Goal: Task Accomplishment & Management: Use online tool/utility

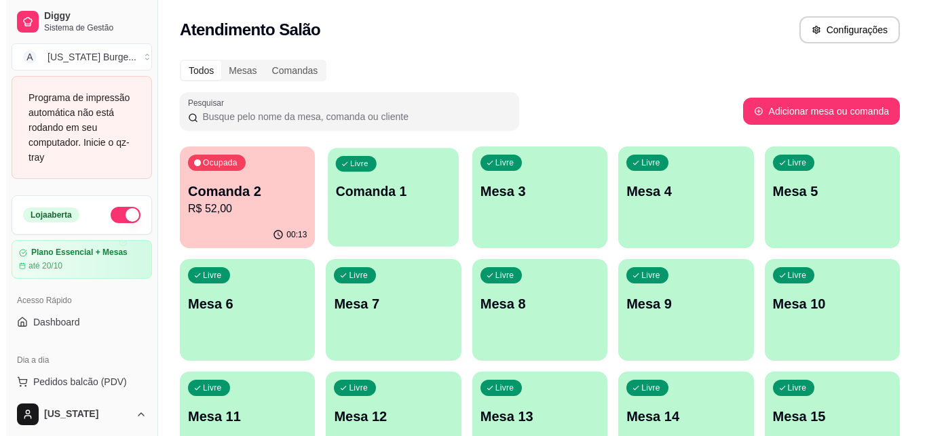
scroll to position [179, 0]
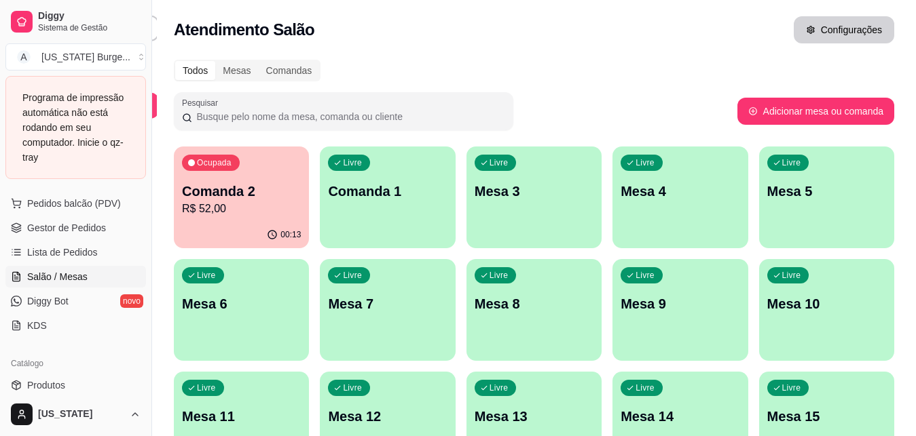
click at [873, 24] on button "Configurações" at bounding box center [843, 29] width 100 height 27
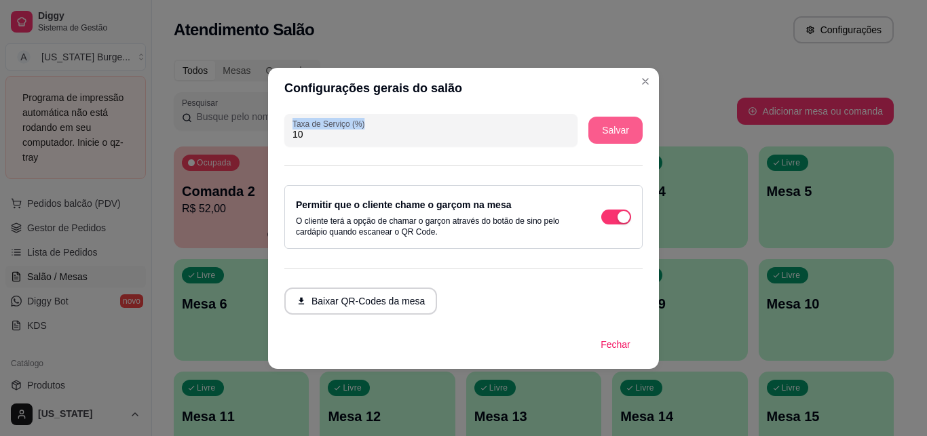
drag, startPoint x: 563, startPoint y: 263, endPoint x: 635, endPoint y: 128, distance: 153.0
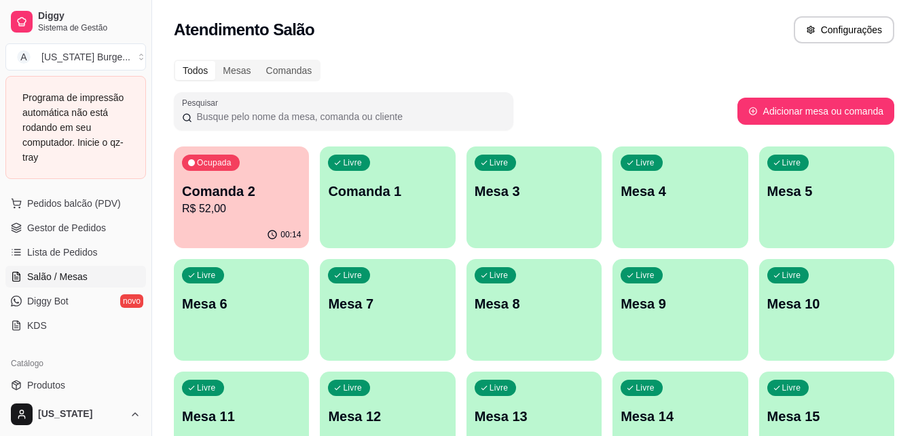
click at [278, 198] on p "Comanda 2" at bounding box center [241, 191] width 119 height 19
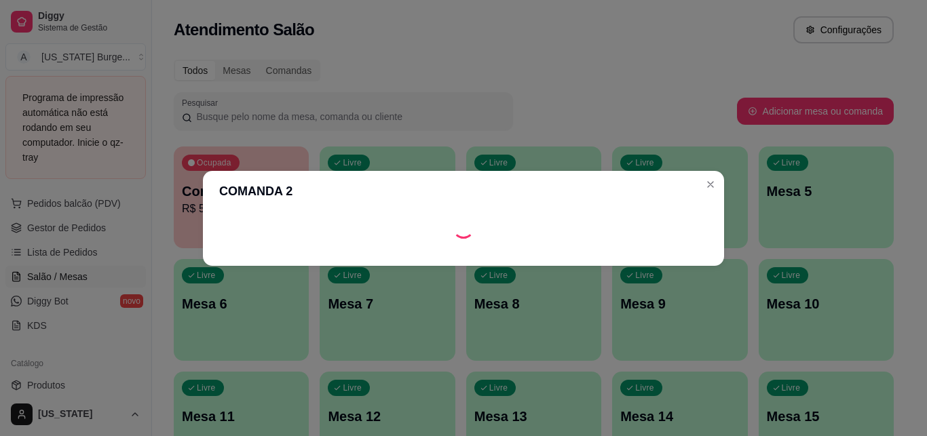
click at [279, 199] on header "COMANDA 2" at bounding box center [463, 190] width 521 height 41
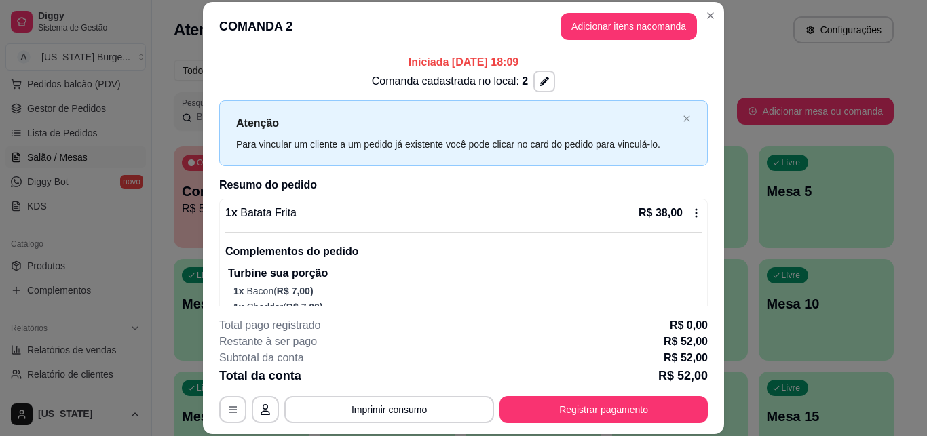
scroll to position [96, 0]
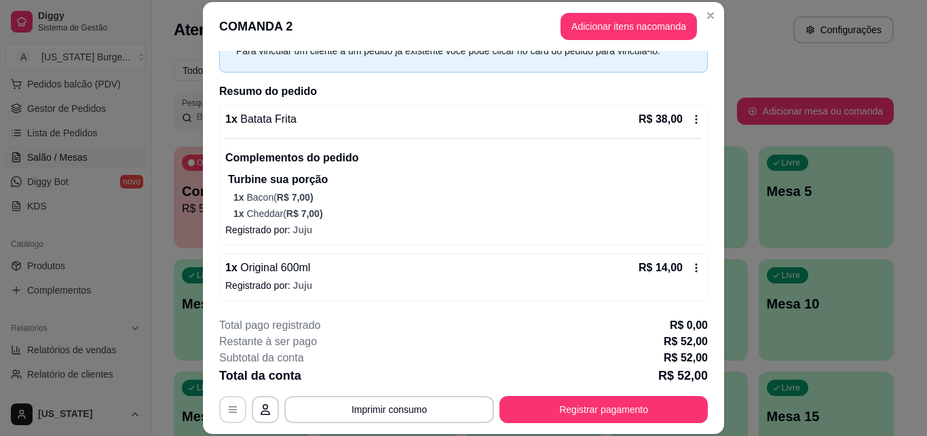
click at [229, 410] on icon "button" at bounding box center [233, 410] width 8 height 6
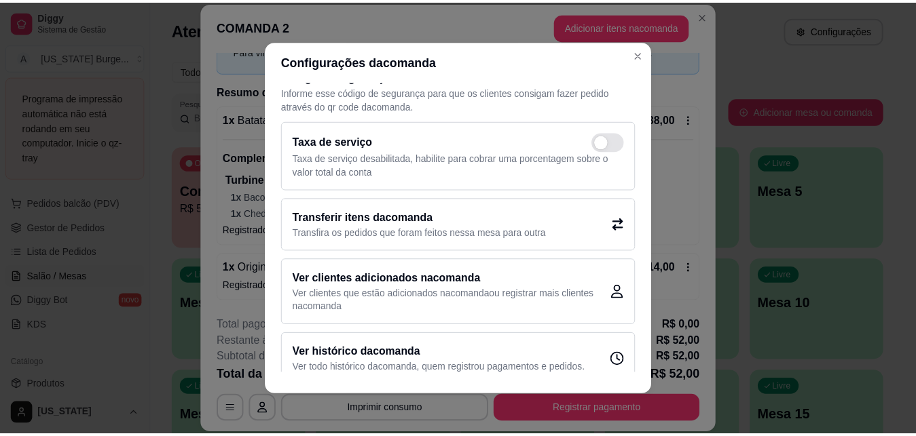
scroll to position [39, 0]
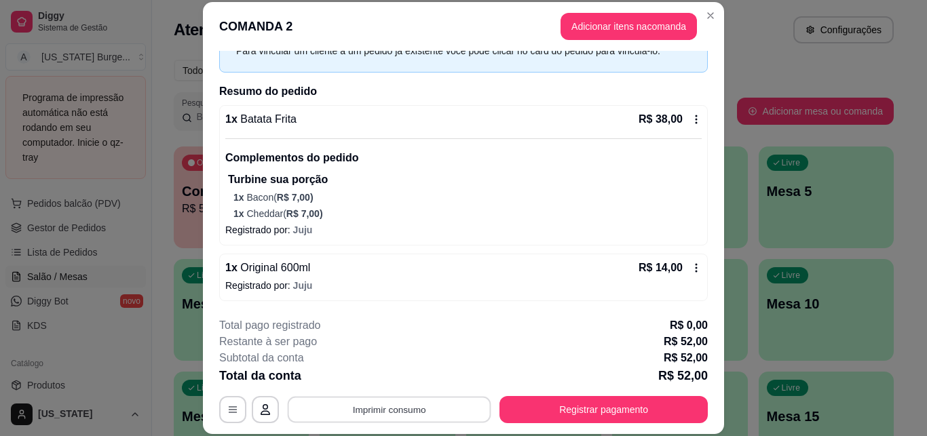
click at [392, 413] on button "Imprimir consumo" at bounding box center [390, 409] width 204 height 26
click at [386, 381] on button "IMPRESSORA" at bounding box center [388, 379] width 98 height 22
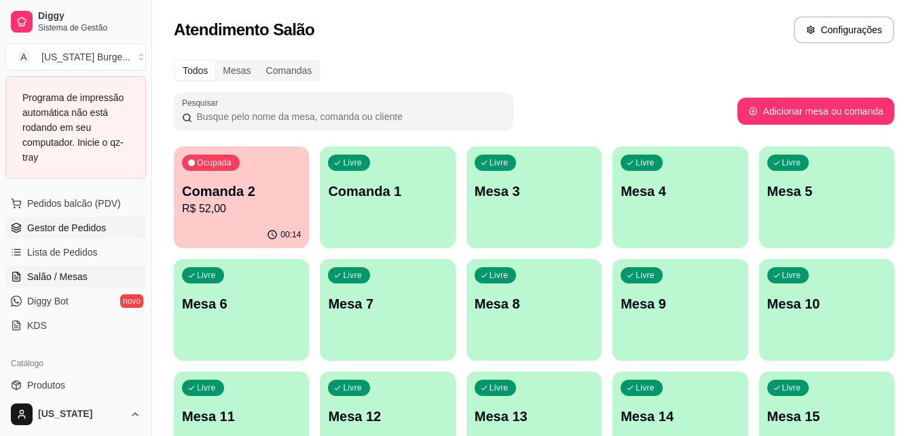
click at [96, 233] on span "Gestor de Pedidos" at bounding box center [66, 228] width 79 height 14
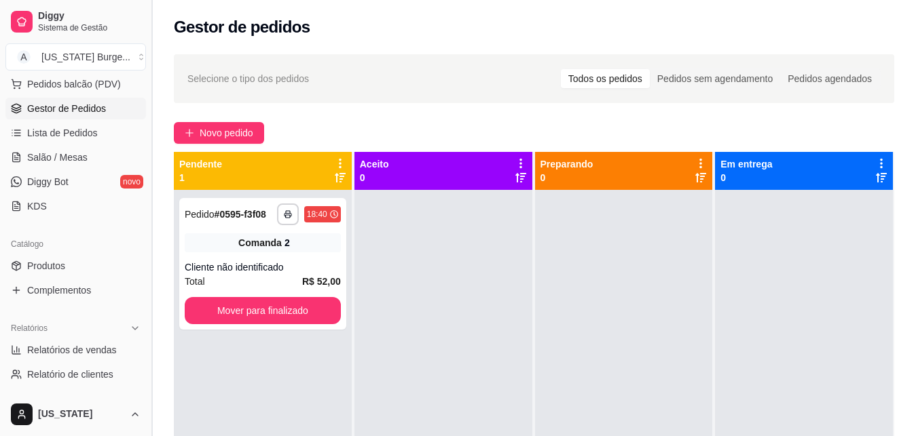
click at [147, 186] on button "Toggle Sidebar" at bounding box center [151, 218] width 11 height 436
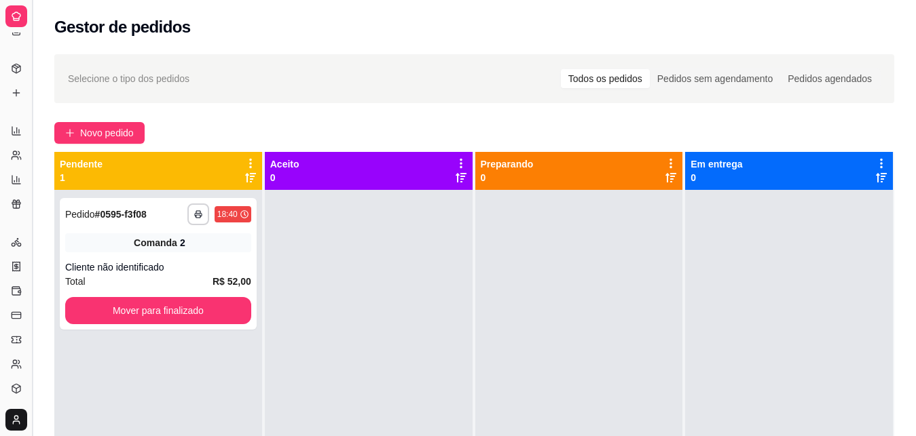
scroll to position [90, 0]
click at [28, 130] on button "Toggle Sidebar" at bounding box center [31, 218] width 11 height 436
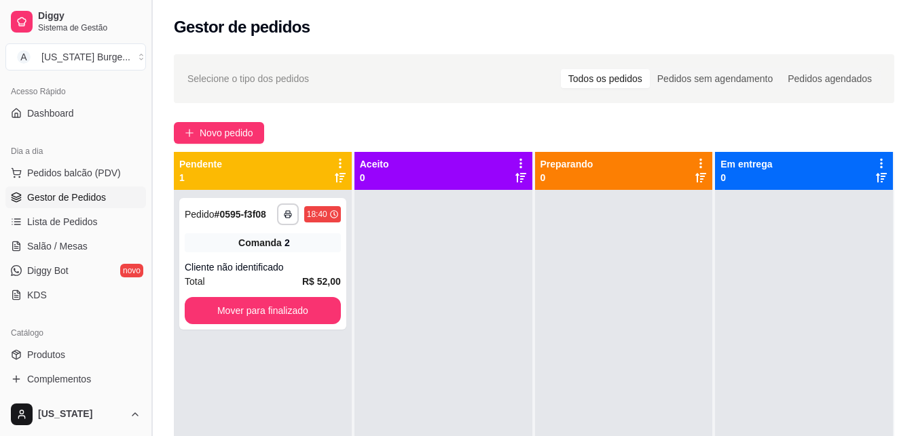
scroll to position [80, 0]
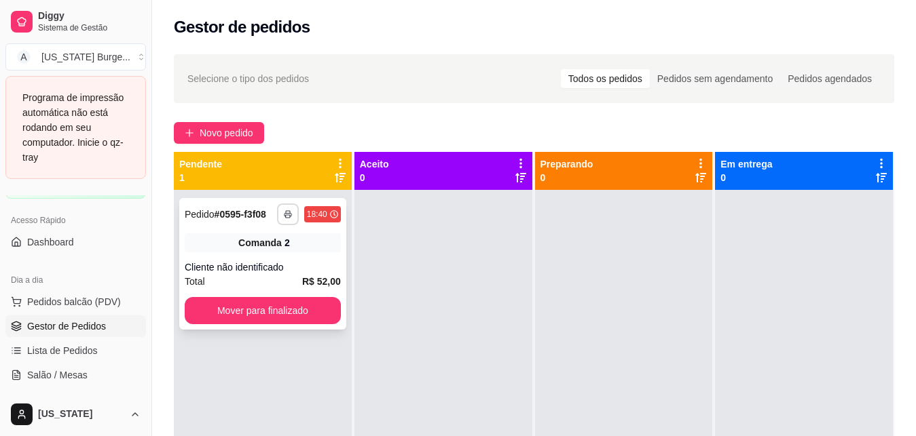
click at [283, 217] on button "button" at bounding box center [288, 215] width 22 height 22
click at [256, 265] on button "IMPRESSORA" at bounding box center [251, 262] width 98 height 22
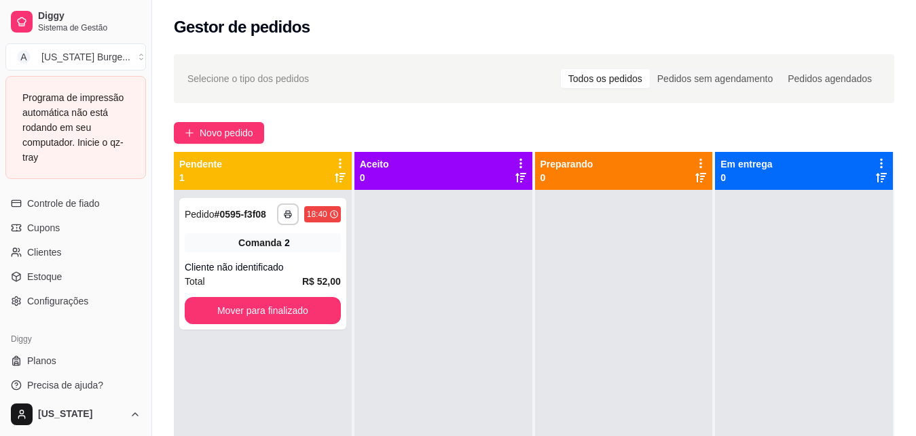
scroll to position [660, 0]
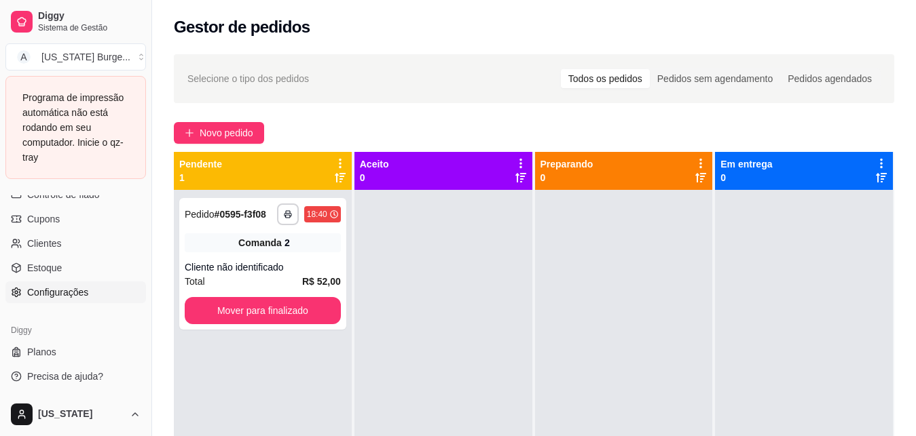
click at [101, 295] on link "Configurações" at bounding box center [75, 293] width 140 height 22
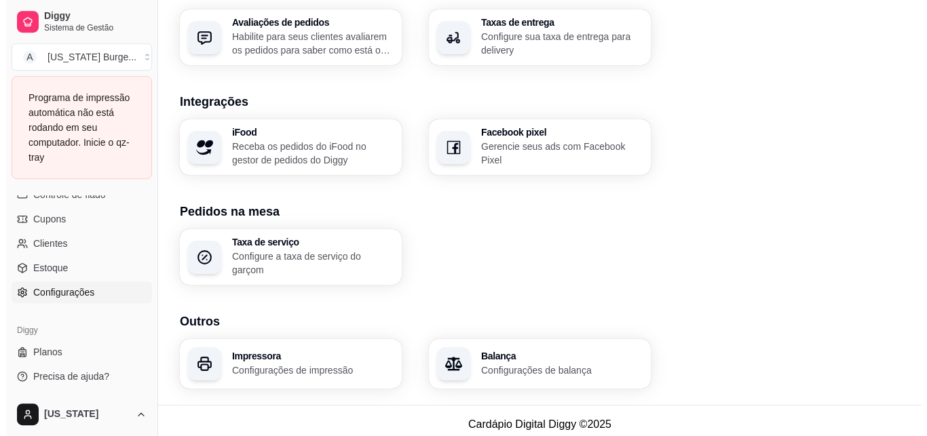
scroll to position [512, 0]
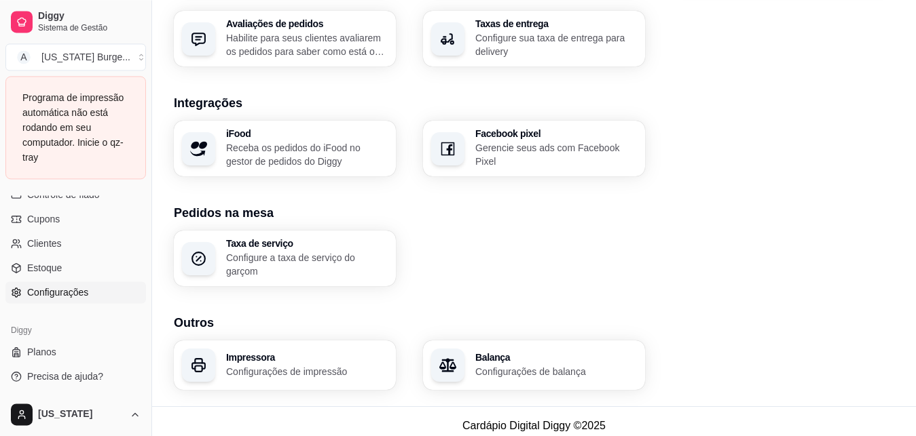
click at [273, 365] on p "Configurações de impressão" at bounding box center [307, 372] width 162 height 14
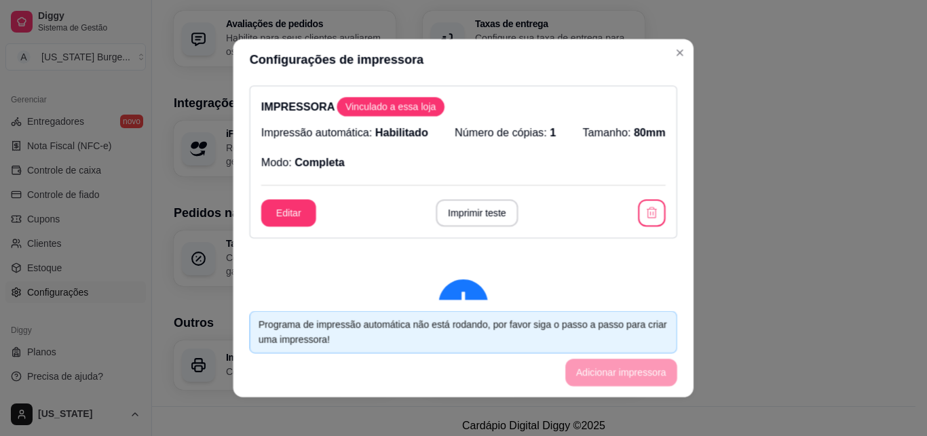
scroll to position [540, 0]
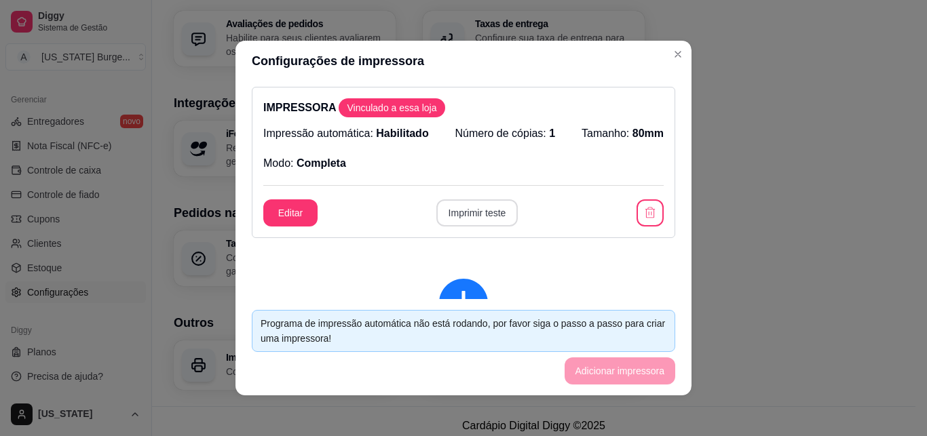
click at [487, 211] on button "Imprimir teste" at bounding box center [477, 213] width 82 height 27
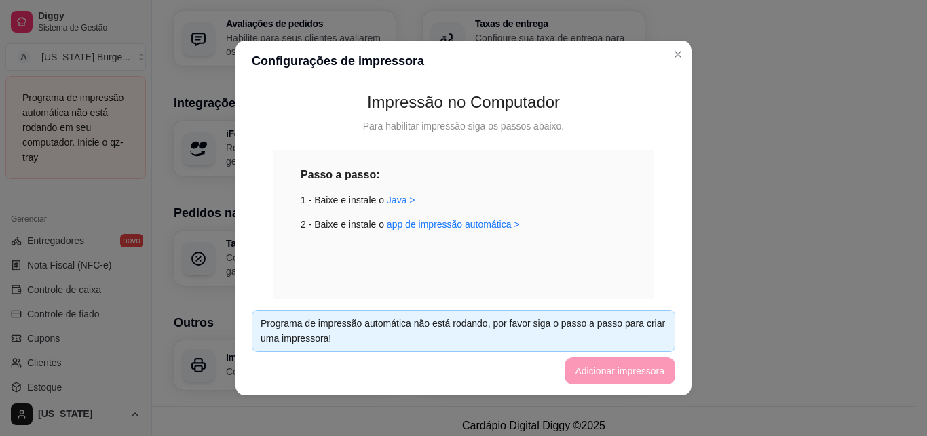
scroll to position [262, 0]
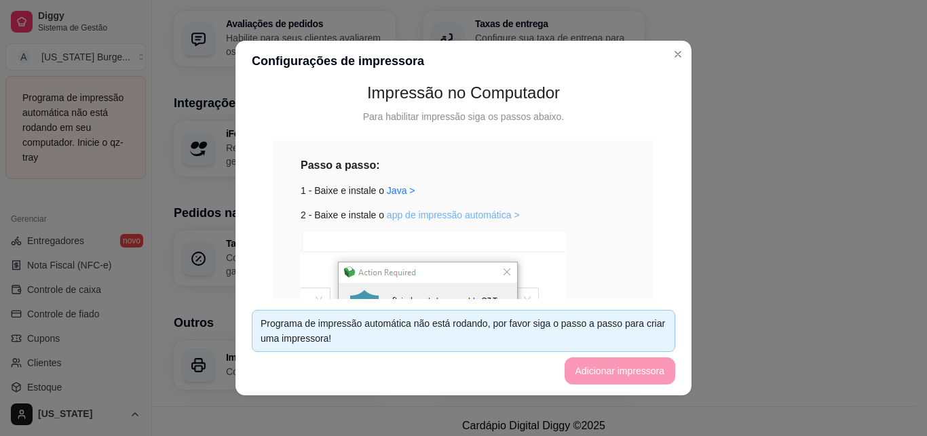
click at [482, 212] on link "app de impressão automática >" at bounding box center [453, 215] width 133 height 11
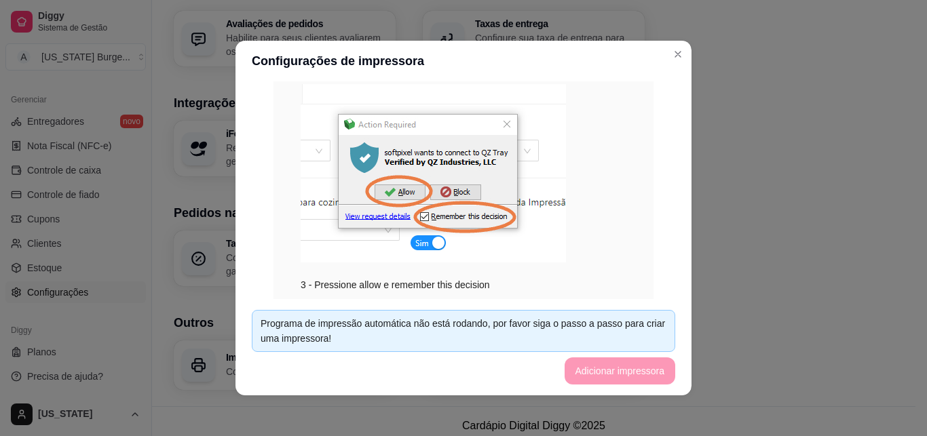
scroll to position [450, 0]
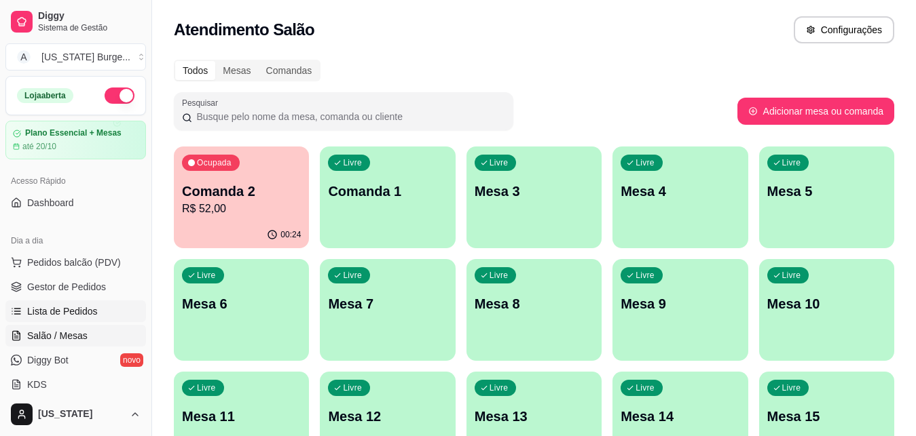
click at [72, 314] on span "Lista de Pedidos" at bounding box center [62, 312] width 71 height 14
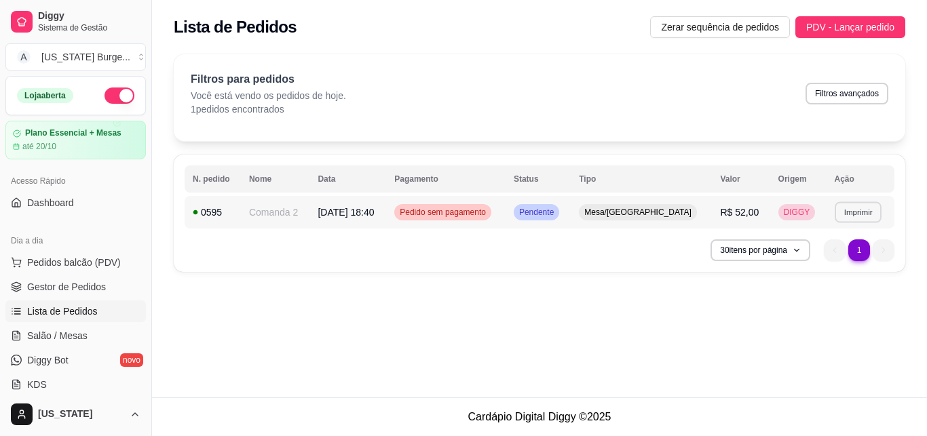
click at [842, 209] on button "Imprimir" at bounding box center [858, 212] width 47 height 21
click at [866, 214] on button "Imprimir" at bounding box center [858, 212] width 47 height 21
click at [848, 260] on button "IMPRESSORA" at bounding box center [832, 260] width 98 height 22
